Goal: Download file/media

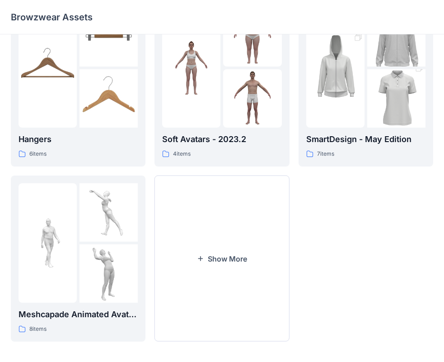
scroll to position [224, 0]
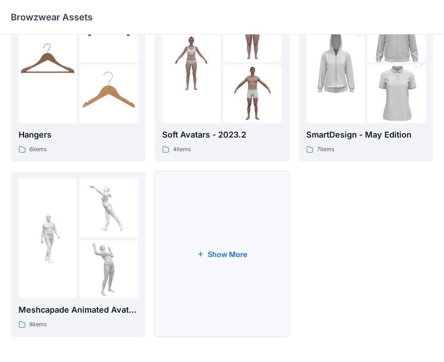
click at [212, 244] on button "Show More" at bounding box center [222, 254] width 135 height 166
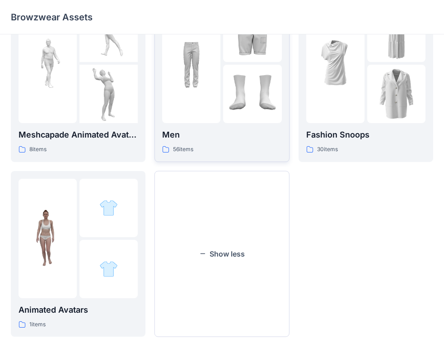
scroll to position [399, 0]
click at [223, 130] on p "Men" at bounding box center [221, 134] width 119 height 13
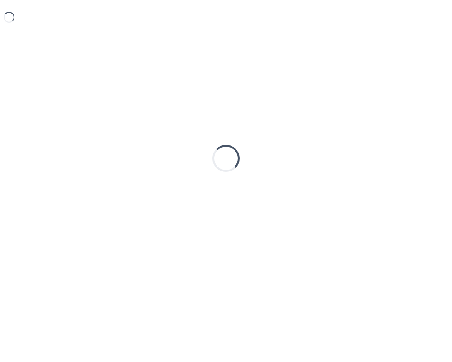
click at [223, 130] on div "Loading..." at bounding box center [226, 158] width 430 height 226
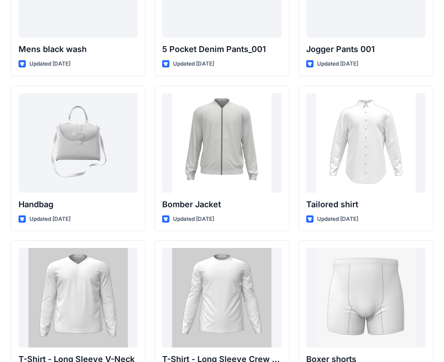
scroll to position [231, 0]
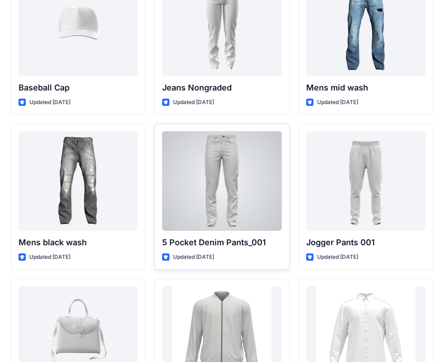
click at [254, 174] on div at bounding box center [221, 180] width 119 height 99
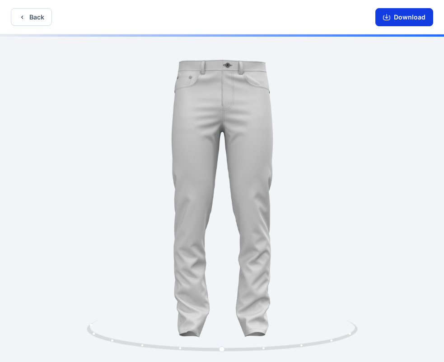
click at [401, 19] on button "Download" at bounding box center [405, 17] width 58 height 18
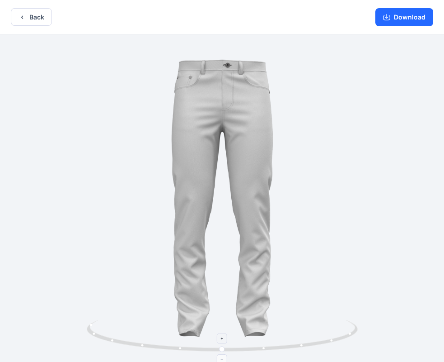
click at [258, 349] on icon at bounding box center [223, 337] width 273 height 34
